Goal: Use online tool/utility: Utilize a website feature to perform a specific function

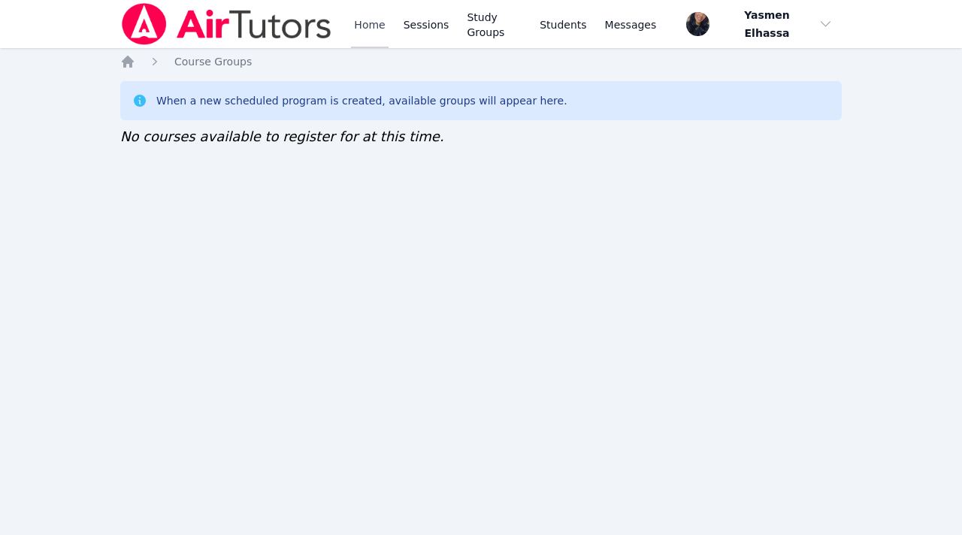
click at [367, 31] on link "Home" at bounding box center [369, 24] width 37 height 48
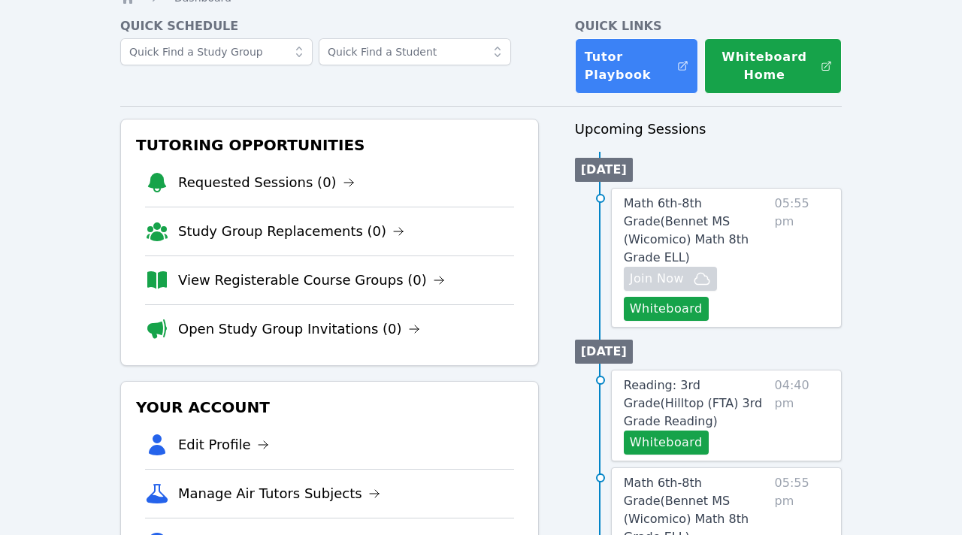
scroll to position [75, 0]
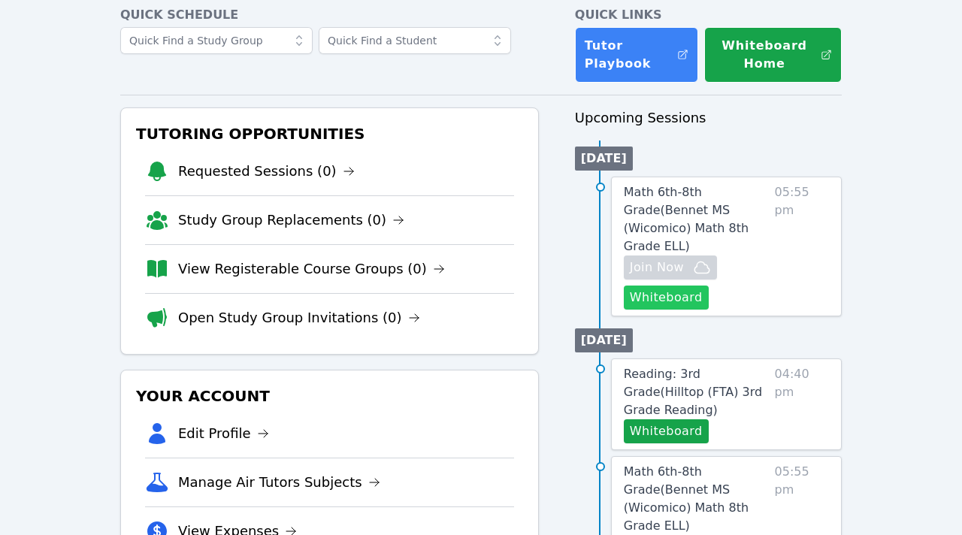
click at [675, 286] on button "Whiteboard" at bounding box center [666, 298] width 85 height 24
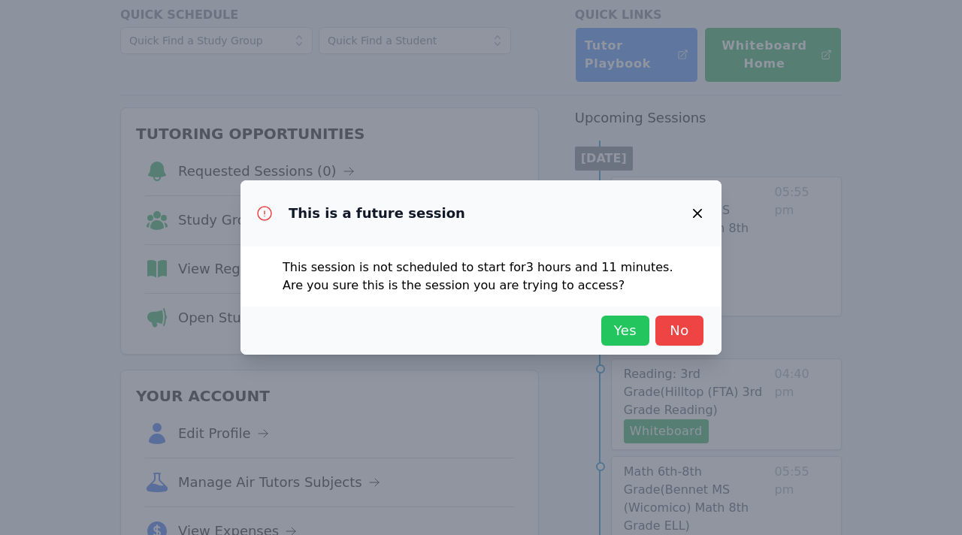
click at [637, 327] on span "Yes" at bounding box center [625, 330] width 33 height 21
